Goal: Information Seeking & Learning: Learn about a topic

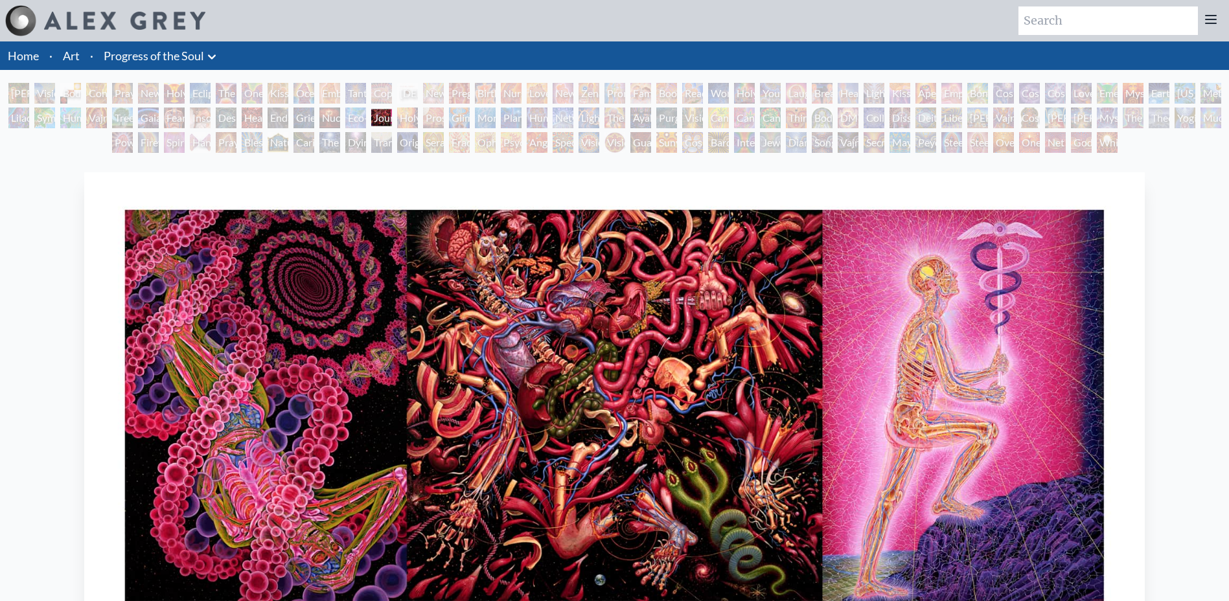
click at [409, 116] on div "Holy Fire" at bounding box center [407, 118] width 21 height 21
click at [1066, 141] on div "Net of Being" at bounding box center [1055, 142] width 21 height 21
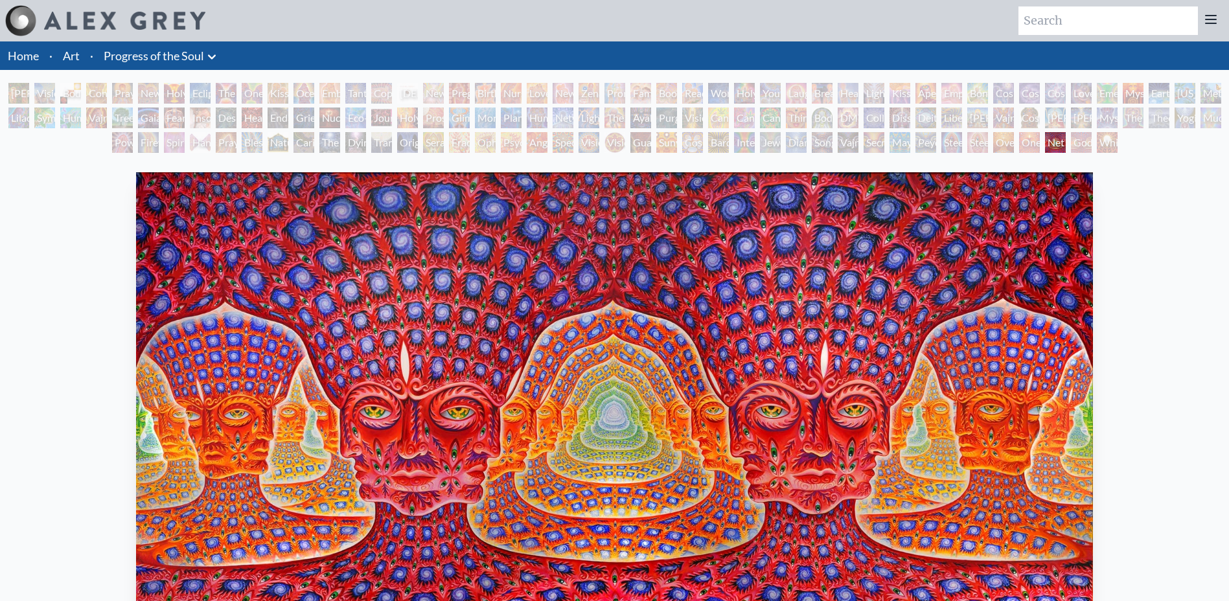
scroll to position [65, 0]
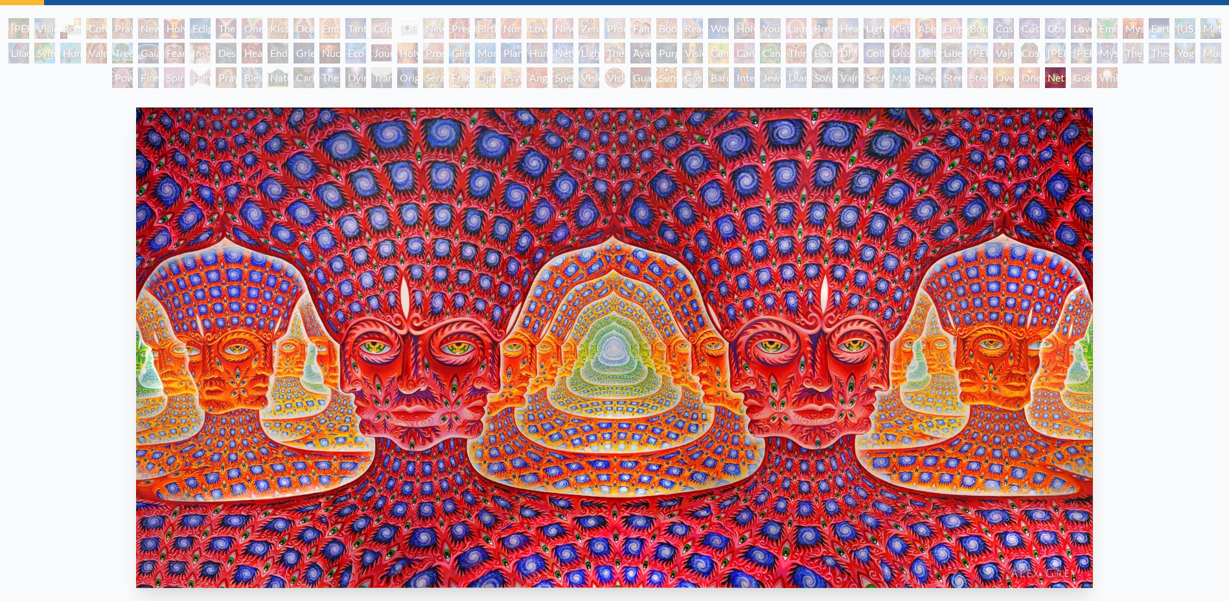
click at [1047, 79] on div "Net of Being" at bounding box center [1055, 77] width 21 height 21
click at [995, 74] on div "Oversoul" at bounding box center [1003, 77] width 21 height 21
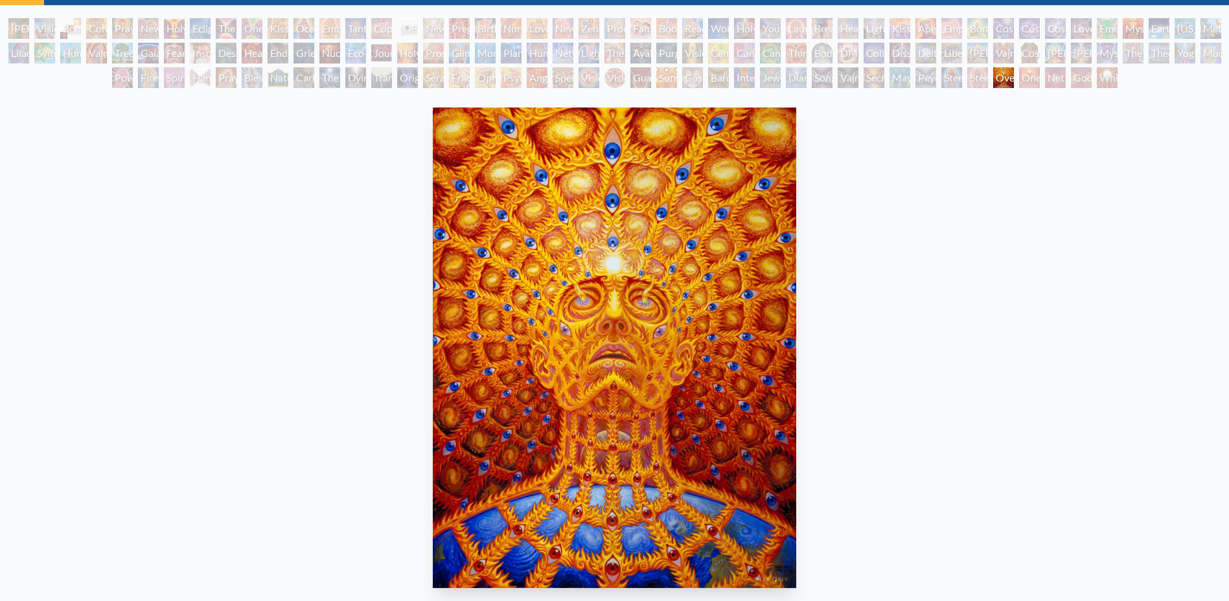
click at [923, 73] on div "Peyote Being" at bounding box center [925, 77] width 21 height 21
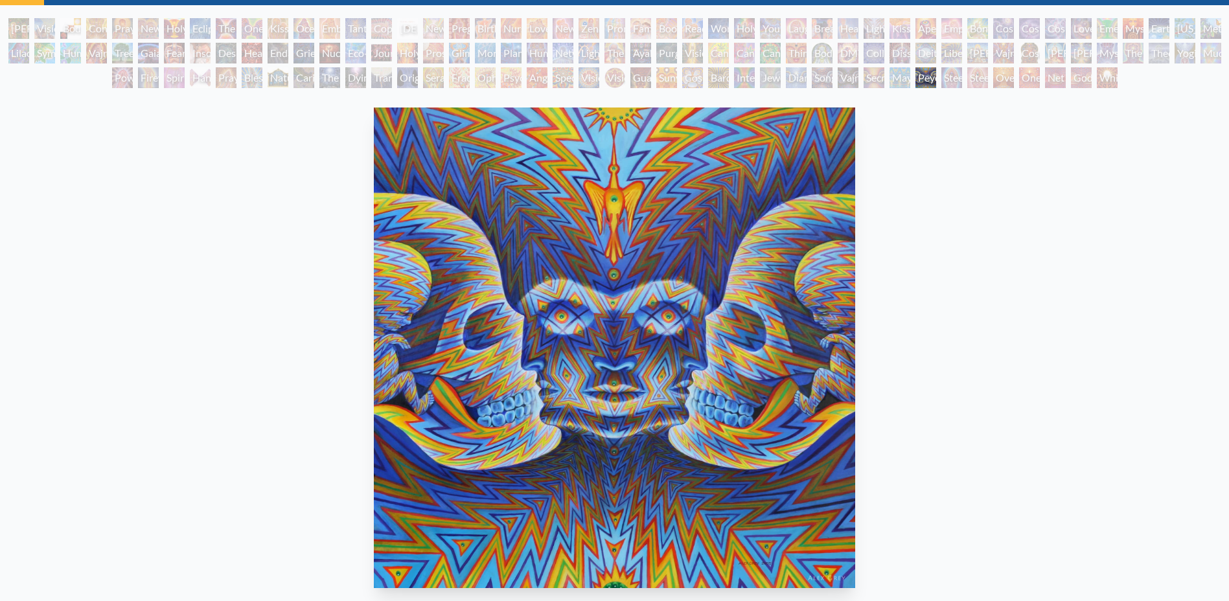
click at [869, 76] on div "Secret Writing Being" at bounding box center [874, 77] width 21 height 21
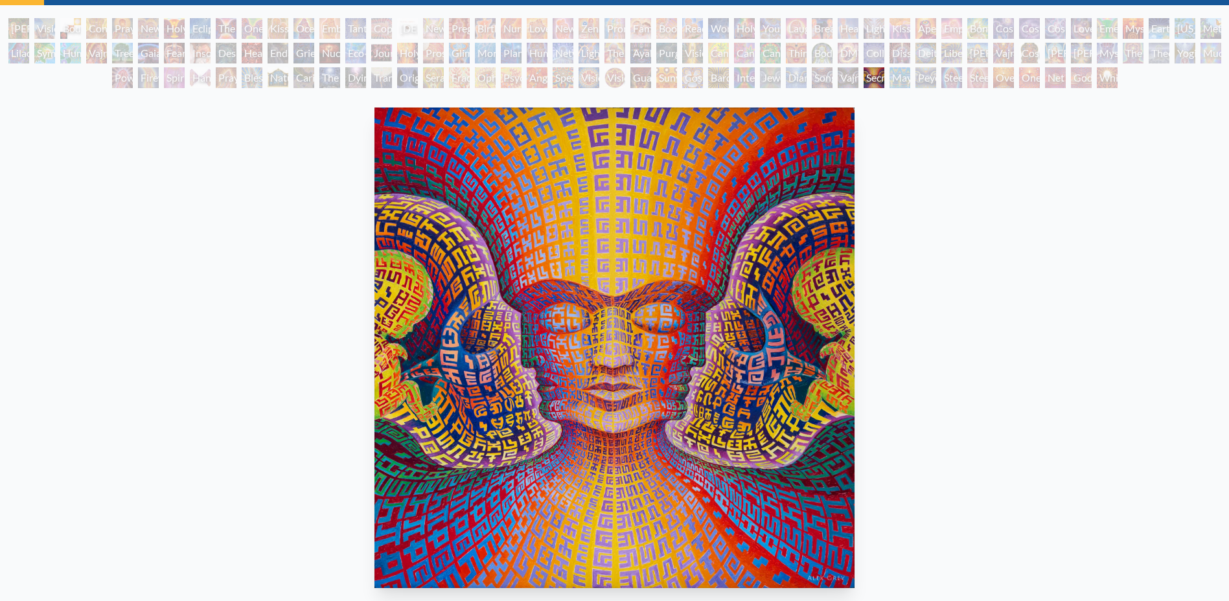
click at [807, 55] on div "Third Eye Tears of Joy" at bounding box center [796, 53] width 21 height 21
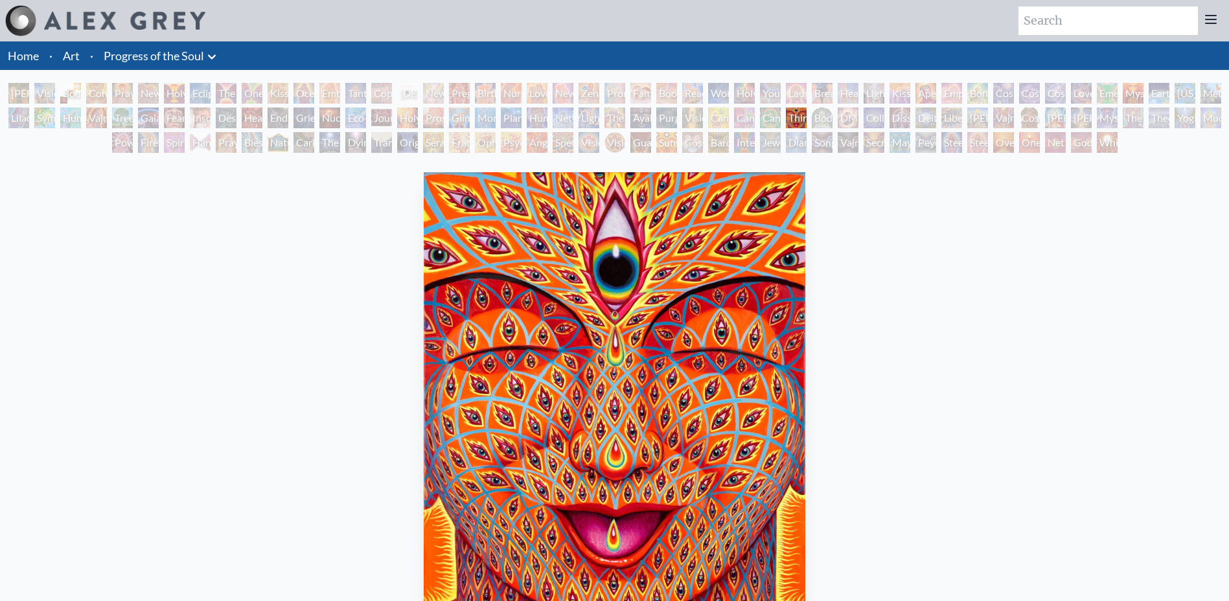
click at [597, 116] on div "Lightworker" at bounding box center [589, 118] width 21 height 21
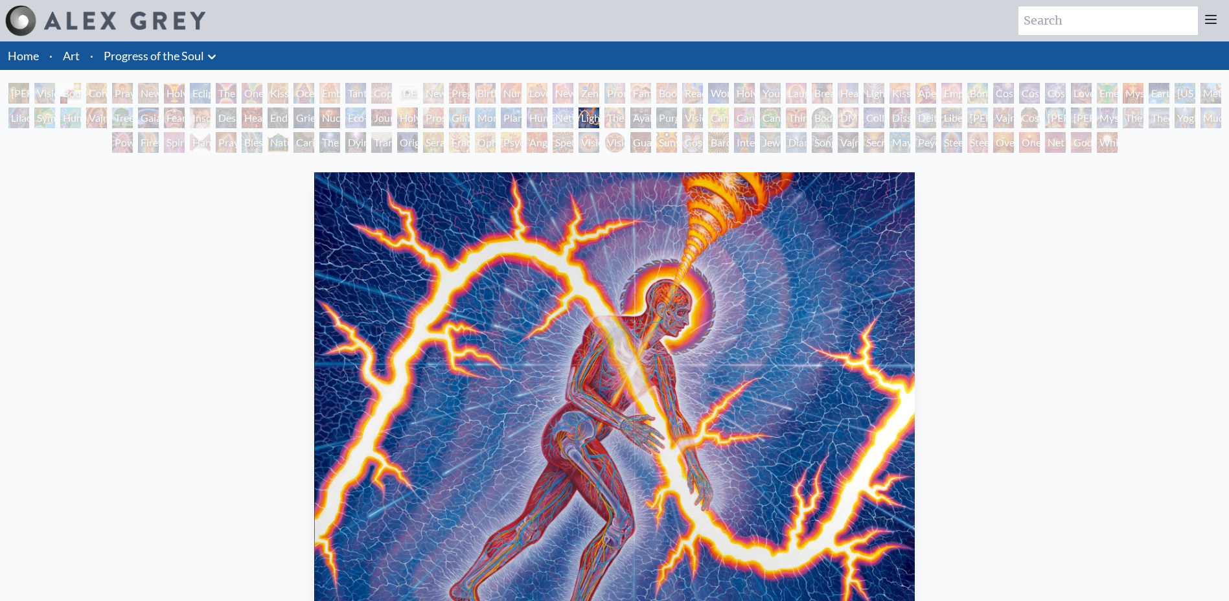
click at [729, 89] on div "Wonder" at bounding box center [718, 93] width 21 height 21
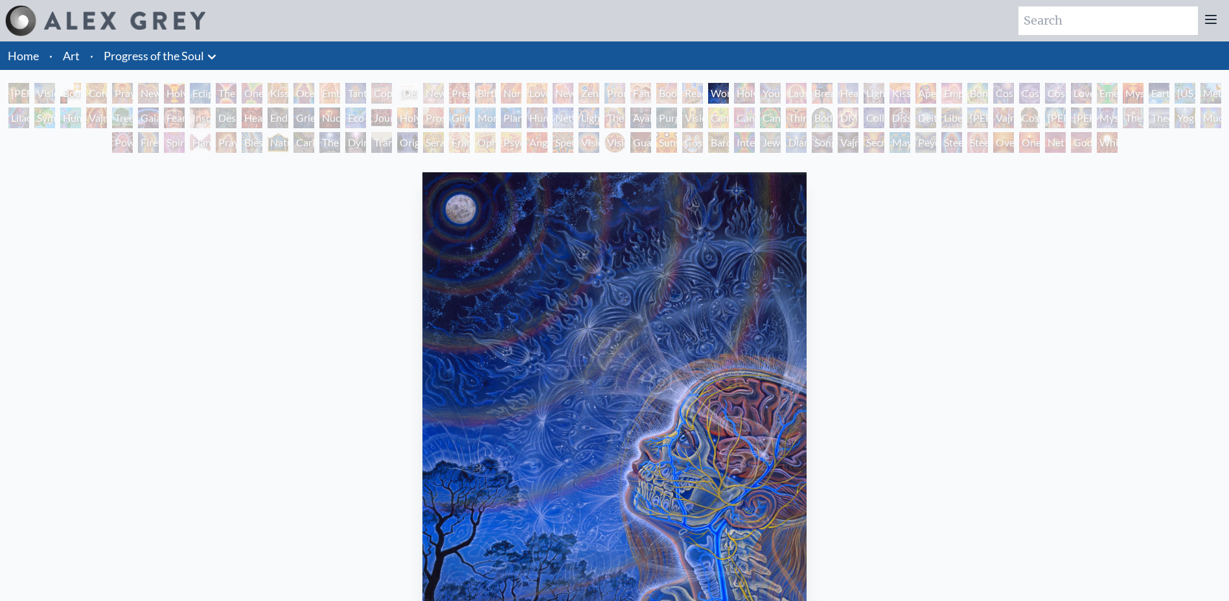
click at [797, 95] on div "Laughing Man" at bounding box center [796, 93] width 21 height 21
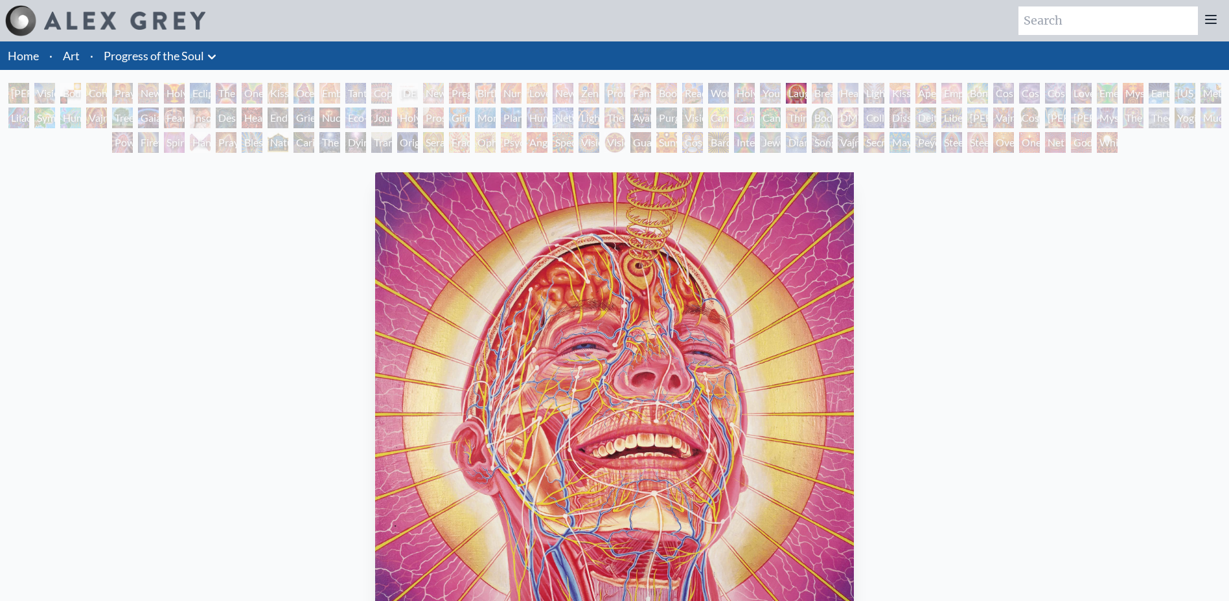
click at [1116, 147] on div "White Light" at bounding box center [1107, 142] width 21 height 21
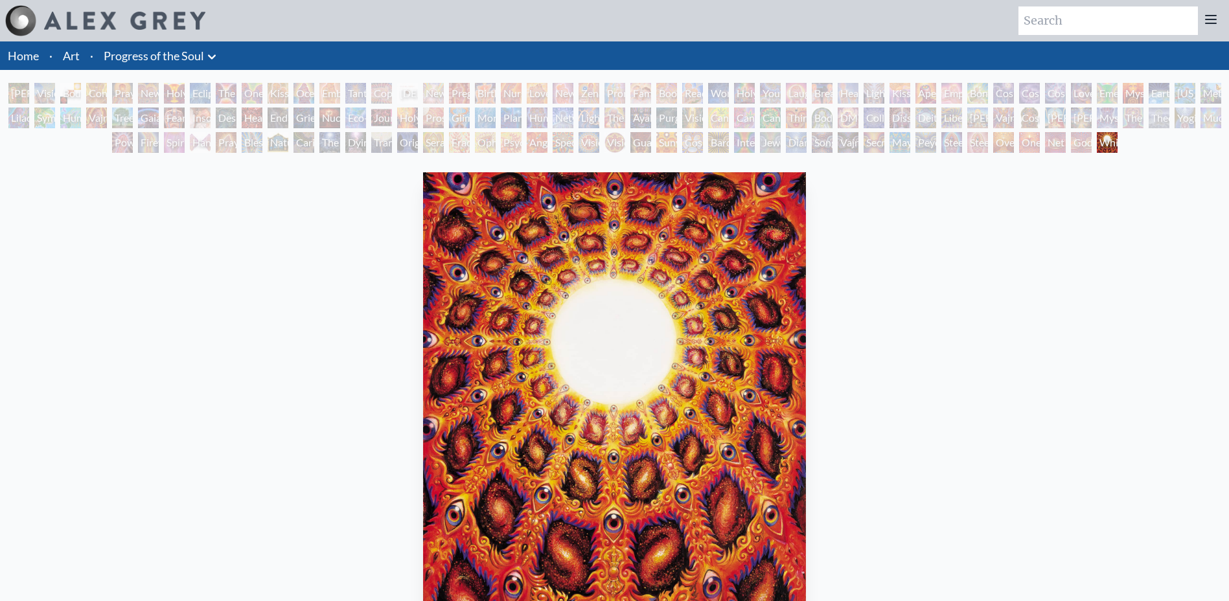
click at [55, 96] on div "Visionary Origin of Language" at bounding box center [44, 93] width 21 height 21
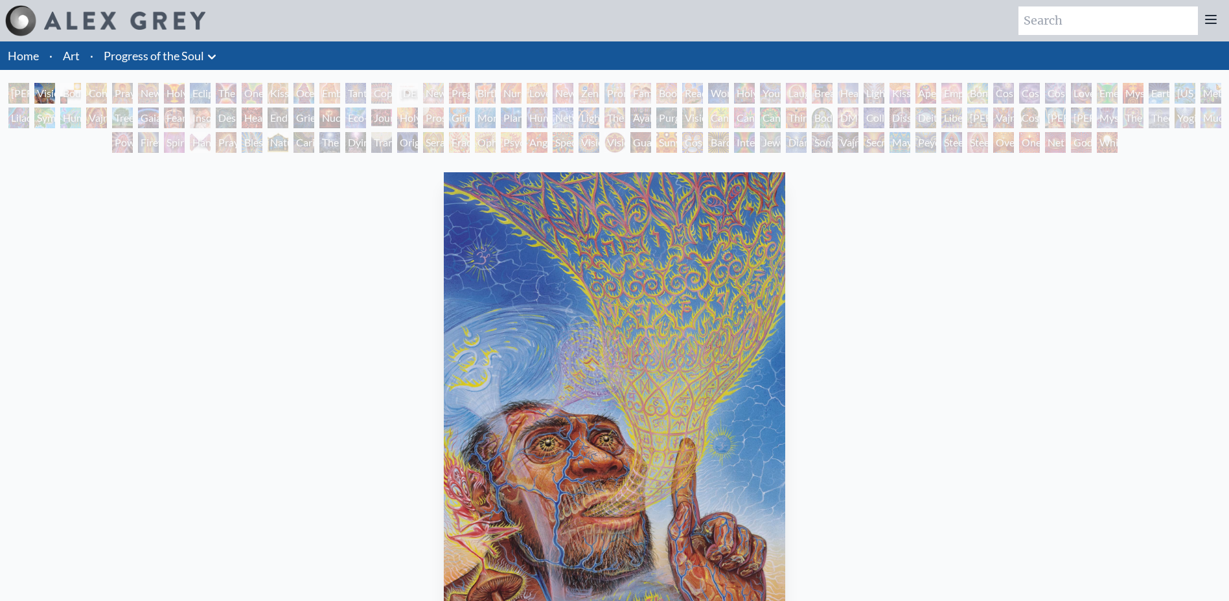
click at [73, 89] on div "Body, Mind, Spirit" at bounding box center [70, 93] width 21 height 21
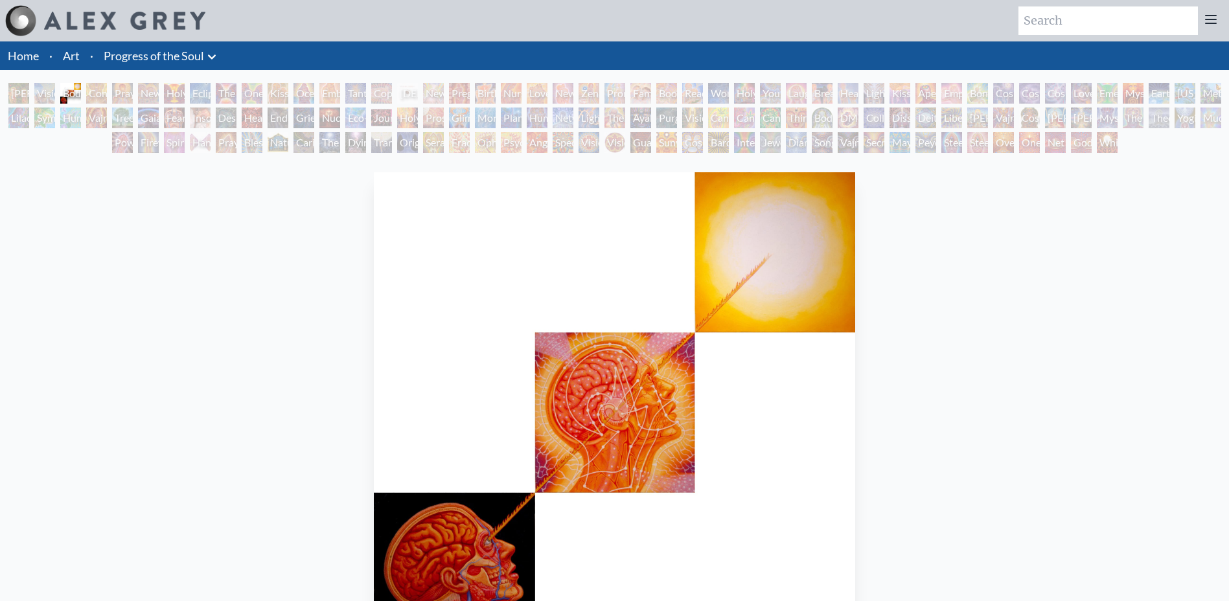
click at [220, 96] on div "The Kiss" at bounding box center [226, 93] width 21 height 21
